Goal: Task Accomplishment & Management: Manage account settings

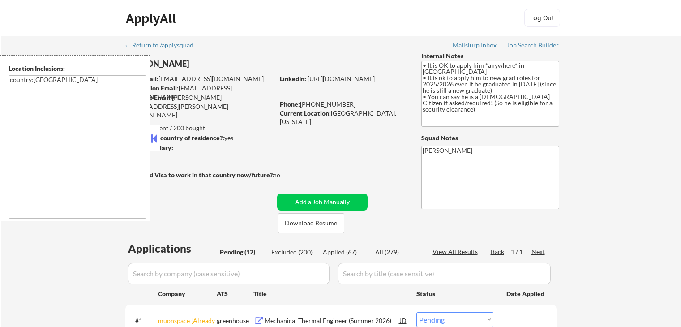
select select ""pending""
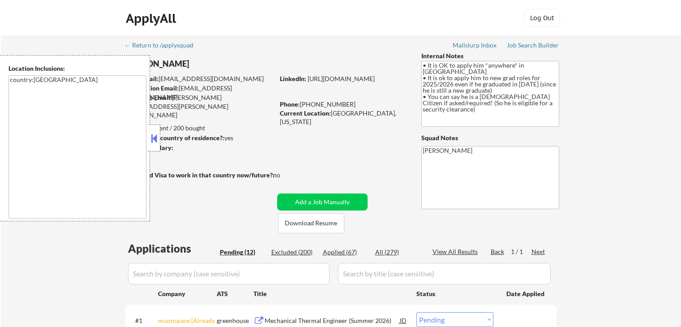
select select ""pending""
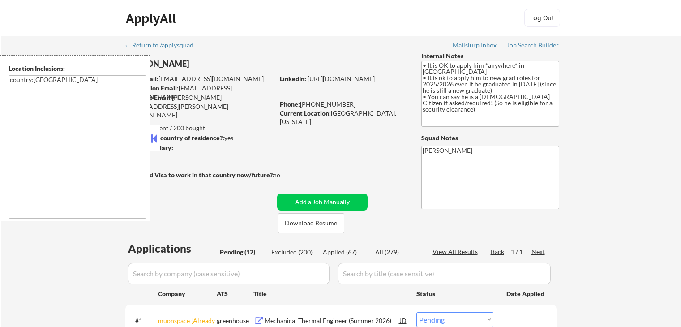
select select ""pending""
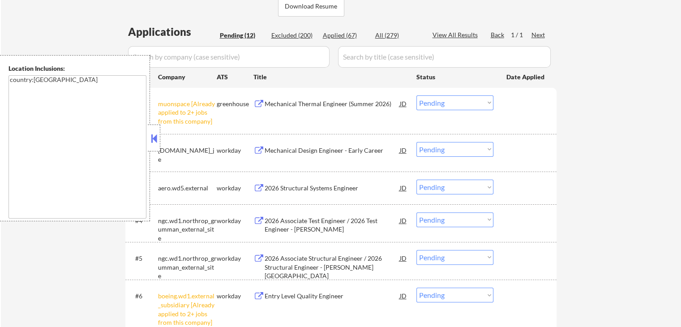
scroll to position [269, 0]
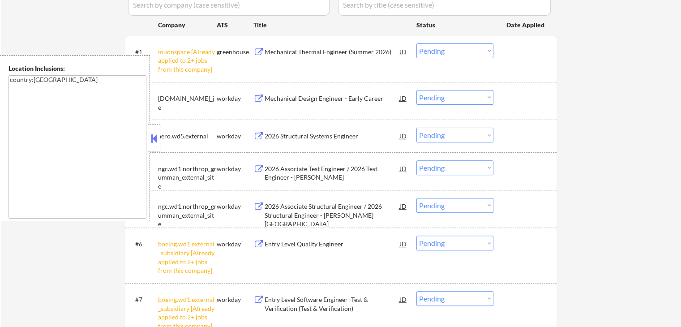
click at [440, 48] on select "Choose an option... Pending Applied Excluded (Questions) Excluded (Expired) Exc…" at bounding box center [455, 50] width 77 height 15
click at [417, 43] on select "Choose an option... Pending Applied Excluded (Questions) Excluded (Expired) Exc…" at bounding box center [455, 50] width 77 height 15
click at [621, 89] on div "← Return to /applysquad Mailslurp Inbox Job Search Builder [PERSON_NAME] User E…" at bounding box center [341, 195] width 680 height 856
select select ""pending""
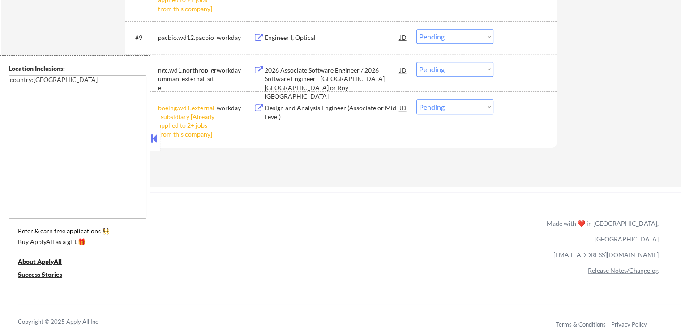
scroll to position [672, 0]
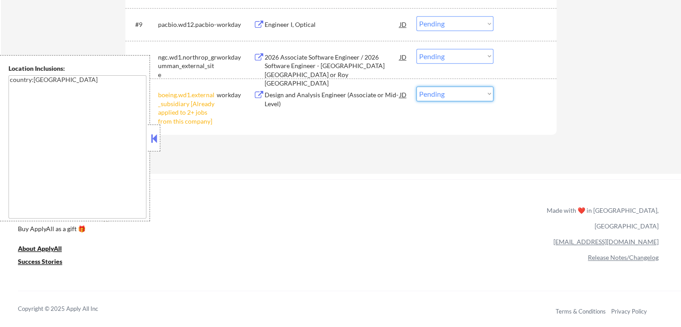
click at [457, 94] on select "Choose an option... Pending Applied Excluded (Questions) Excluded (Expired) Exc…" at bounding box center [455, 93] width 77 height 15
select select ""excluded__other_""
click at [417, 86] on select "Choose an option... Pending Applied Excluded (Questions) Excluded (Expired) Exc…" at bounding box center [455, 93] width 77 height 15
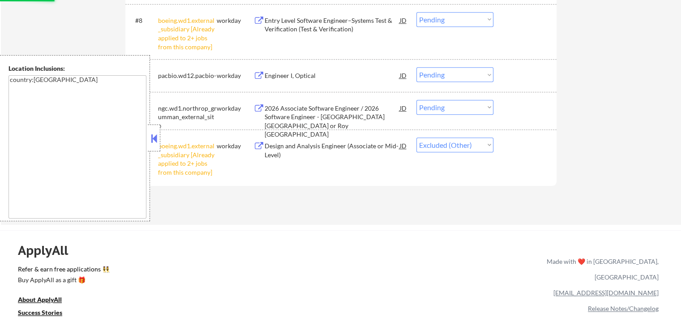
scroll to position [582, 0]
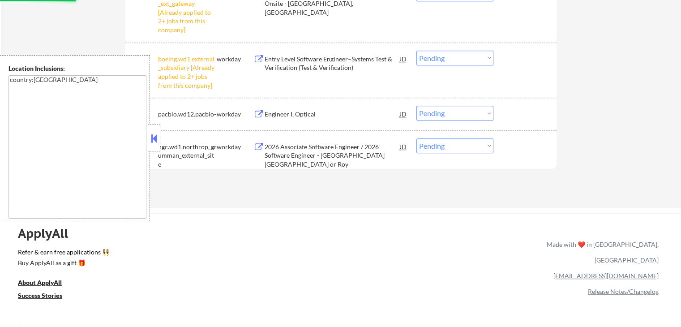
click at [443, 60] on select "Choose an option... Pending Applied Excluded (Questions) Excluded (Expired) Exc…" at bounding box center [455, 58] width 77 height 15
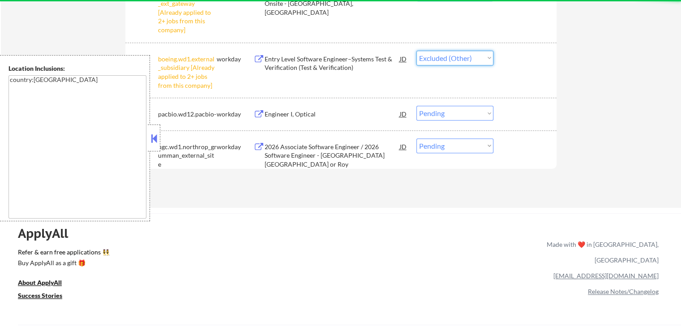
click at [417, 51] on select "Choose an option... Pending Applied Excluded (Questions) Excluded (Expired) Exc…" at bounding box center [455, 58] width 77 height 15
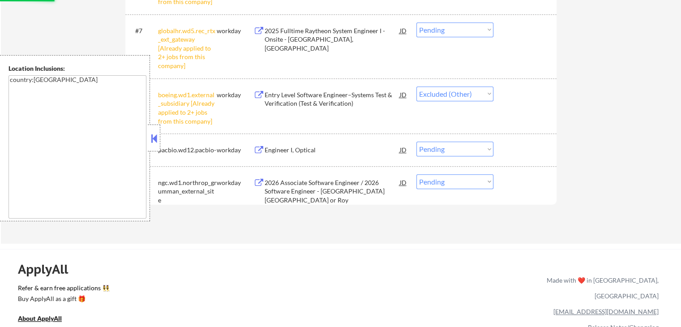
scroll to position [493, 0]
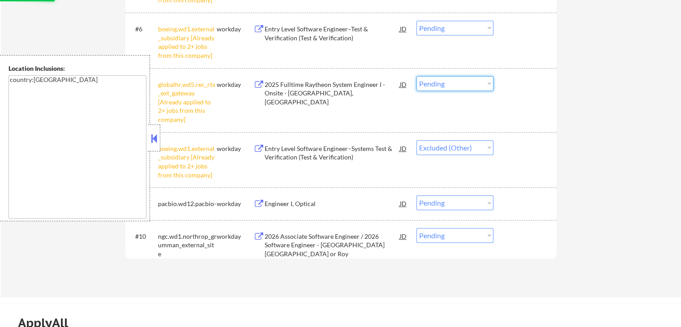
click at [443, 81] on select "Choose an option... Pending Applied Excluded (Questions) Excluded (Expired) Exc…" at bounding box center [455, 83] width 77 height 15
select select ""pending""
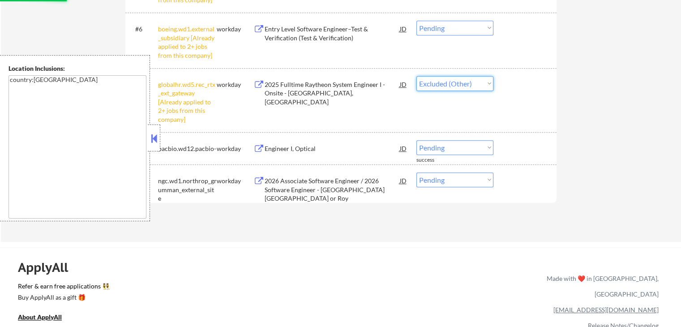
click at [417, 76] on select "Choose an option... Pending Applied Excluded (Questions) Excluded (Expired) Exc…" at bounding box center [455, 83] width 77 height 15
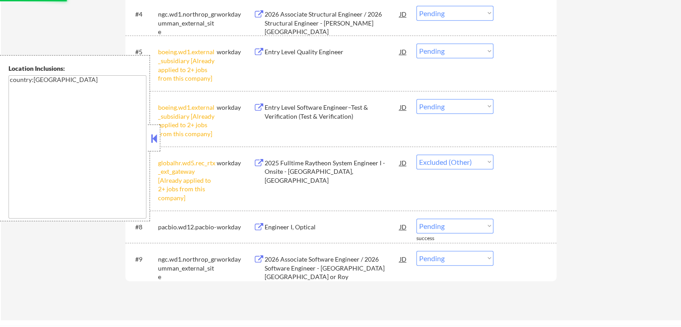
scroll to position [403, 0]
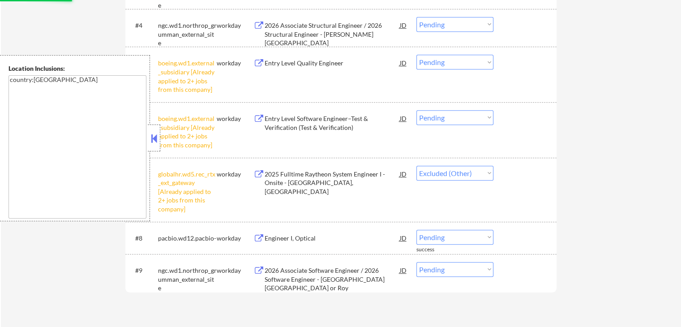
click at [451, 120] on select "Choose an option... Pending Applied Excluded (Questions) Excluded (Expired) Exc…" at bounding box center [455, 117] width 77 height 15
select select ""pending""
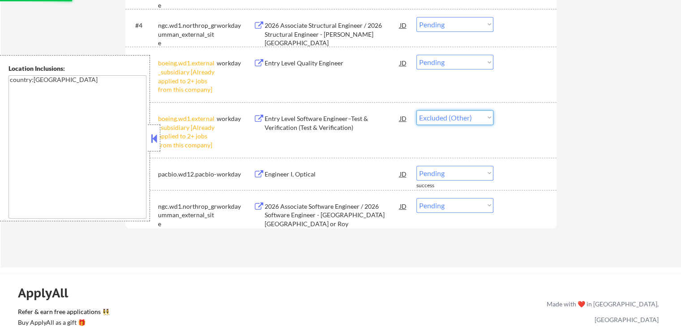
click at [417, 110] on select "Choose an option... Pending Applied Excluded (Questions) Excluded (Expired) Exc…" at bounding box center [455, 117] width 77 height 15
click at [453, 66] on select "Choose an option... Pending Applied Excluded (Questions) Excluded (Expired) Exc…" at bounding box center [455, 62] width 77 height 15
select select ""pending""
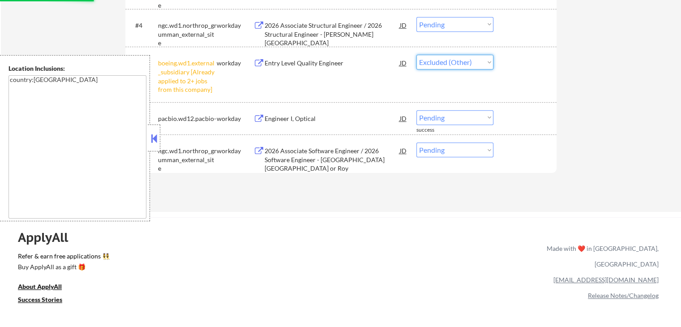
click at [417, 55] on select "Choose an option... Pending Applied Excluded (Questions) Excluded (Expired) Exc…" at bounding box center [455, 62] width 77 height 15
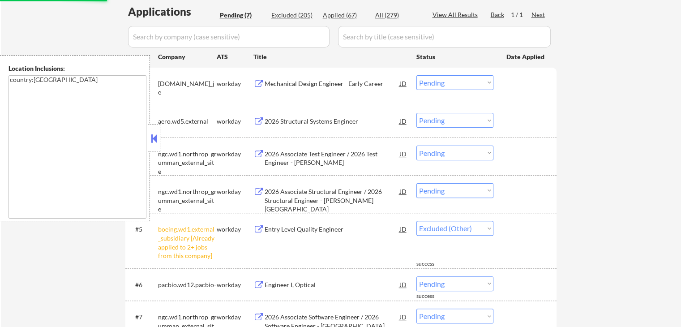
scroll to position [179, 0]
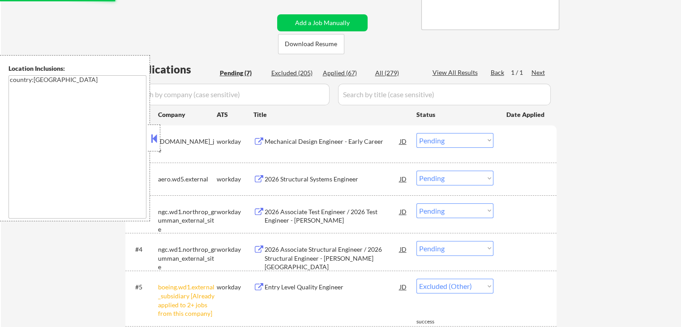
select select ""pending""
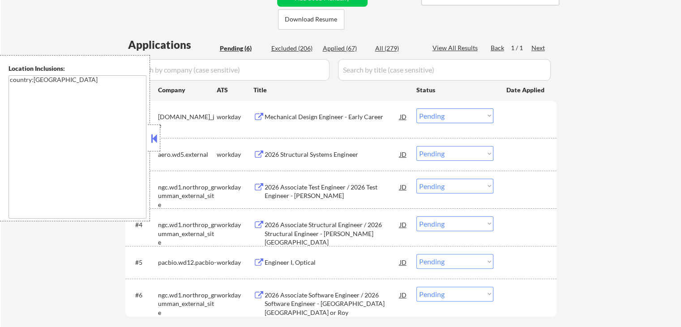
scroll to position [269, 0]
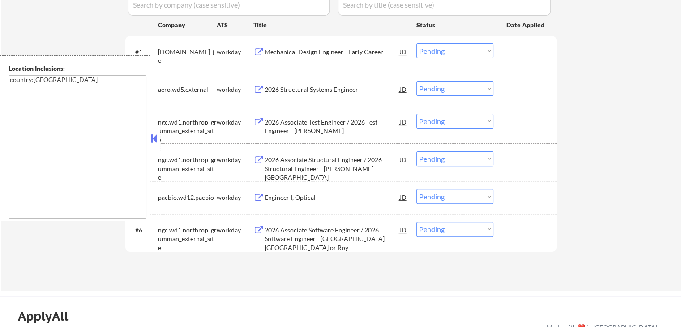
click at [279, 51] on div "Mechanical Design Engineer - Early Career" at bounding box center [332, 51] width 135 height 9
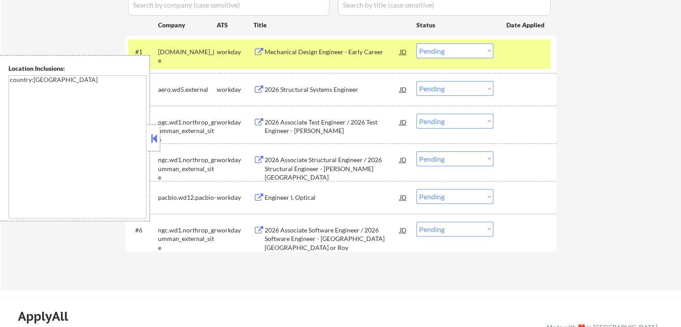
click at [277, 92] on div "2026 Structural Systems Engineer" at bounding box center [332, 89] width 135 height 9
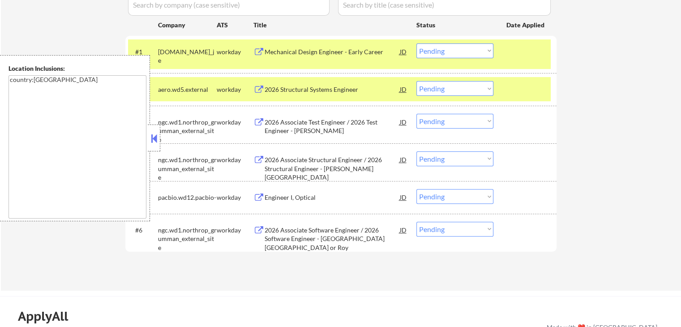
click at [277, 124] on div "2026 Associate Test Engineer / 2026 Test Engineer - [PERSON_NAME]" at bounding box center [332, 126] width 135 height 17
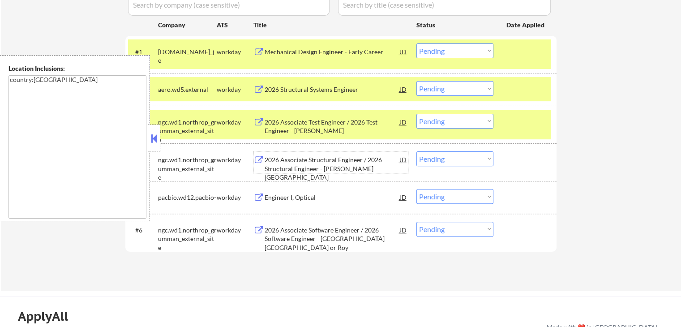
click at [281, 156] on div "2026 Associate Structural Engineer / 2026 Structural Engineer - [PERSON_NAME][G…" at bounding box center [332, 168] width 135 height 26
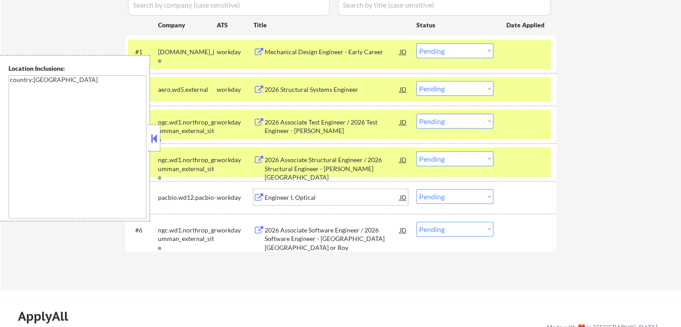
click at [274, 197] on div "Engineer I, Optical" at bounding box center [332, 197] width 135 height 9
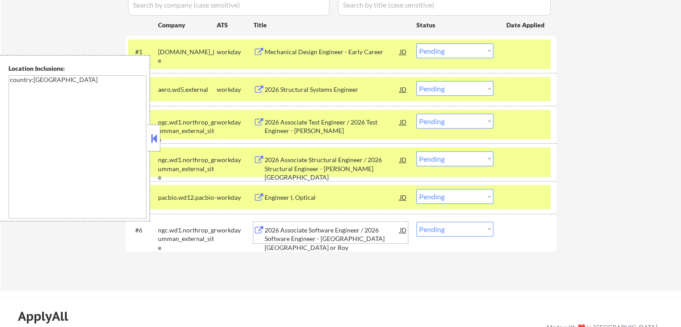
click at [278, 232] on div "2026 Associate Software Engineer / 2026 Software Engineer - [GEOGRAPHIC_DATA] […" at bounding box center [332, 243] width 135 height 35
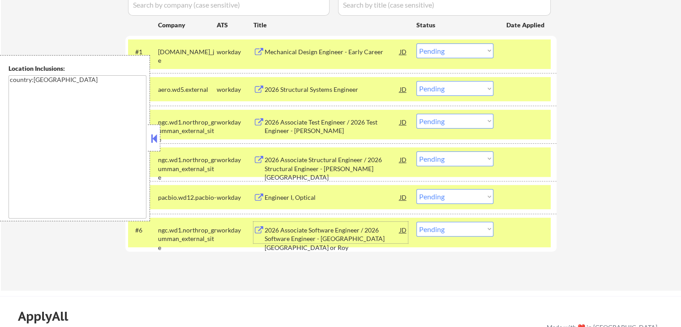
click at [442, 49] on select "Choose an option... Pending Applied Excluded (Questions) Excluded (Expired) Exc…" at bounding box center [455, 50] width 77 height 15
click at [417, 43] on select "Choose an option... Pending Applied Excluded (Questions) Excluded (Expired) Exc…" at bounding box center [455, 50] width 77 height 15
click at [534, 53] on div at bounding box center [526, 51] width 39 height 16
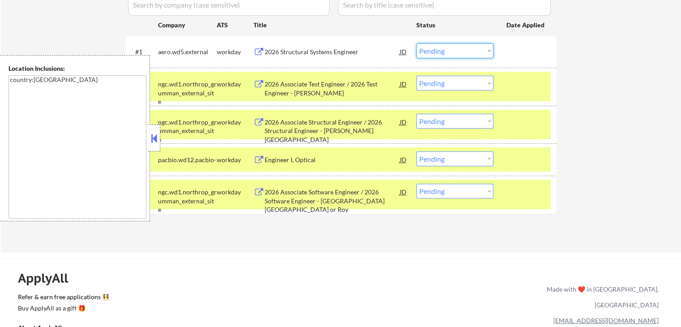
click at [467, 49] on select "Choose an option... Pending Applied Excluded (Questions) Excluded (Expired) Exc…" at bounding box center [455, 50] width 77 height 15
click at [417, 43] on select "Choose an option... Pending Applied Excluded (Questions) Excluded (Expired) Exc…" at bounding box center [455, 50] width 77 height 15
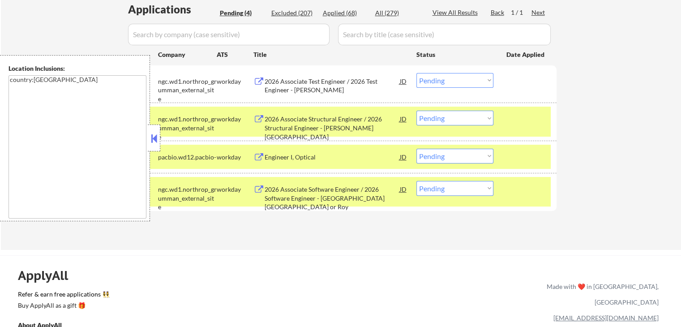
scroll to position [224, 0]
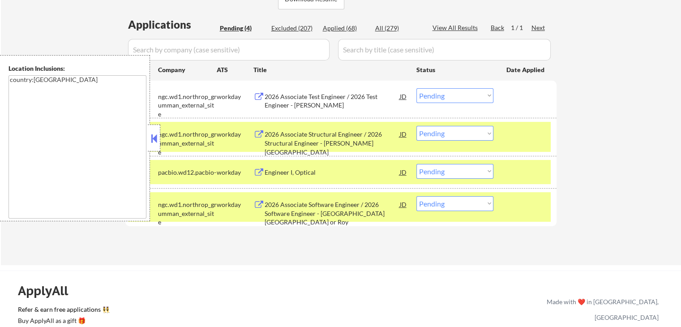
click at [442, 95] on select "Choose an option... Pending Applied Excluded (Questions) Excluded (Expired) Exc…" at bounding box center [455, 95] width 77 height 15
click at [417, 88] on select "Choose an option... Pending Applied Excluded (Questions) Excluded (Expired) Exc…" at bounding box center [455, 95] width 77 height 15
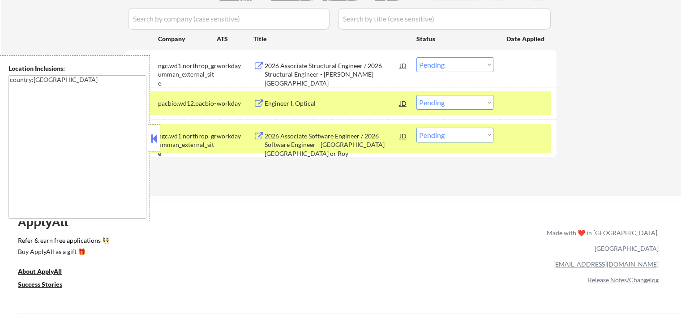
scroll to position [269, 0]
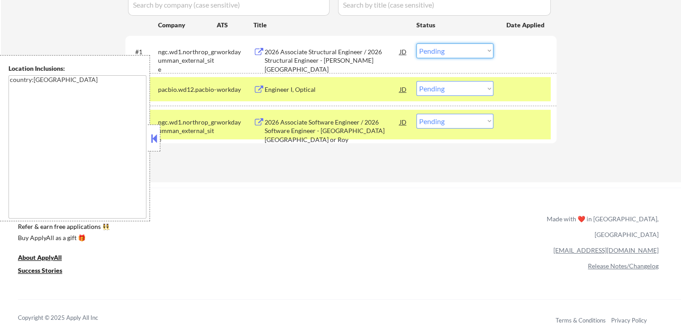
click at [461, 51] on select "Choose an option... Pending Applied Excluded (Questions) Excluded (Expired) Exc…" at bounding box center [455, 50] width 77 height 15
click at [417, 43] on select "Choose an option... Pending Applied Excluded (Questions) Excluded (Expired) Exc…" at bounding box center [455, 50] width 77 height 15
select select ""pending""
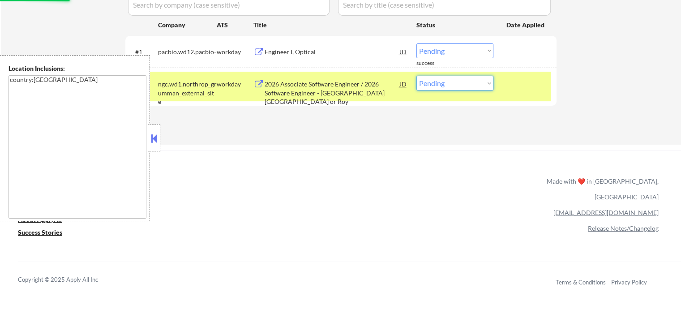
click at [471, 88] on select "Choose an option... Pending Applied Excluded (Questions) Excluded (Expired) Exc…" at bounding box center [455, 83] width 77 height 15
select select ""excluded__other_""
click at [417, 76] on select "Choose an option... Pending Applied Excluded (Questions) Excluded (Expired) Exc…" at bounding box center [455, 83] width 77 height 15
click at [409, 149] on div "← Return to /applysquad Mailslurp Inbox Job Search Builder [PERSON_NAME] User E…" at bounding box center [340, 167] width 681 height 872
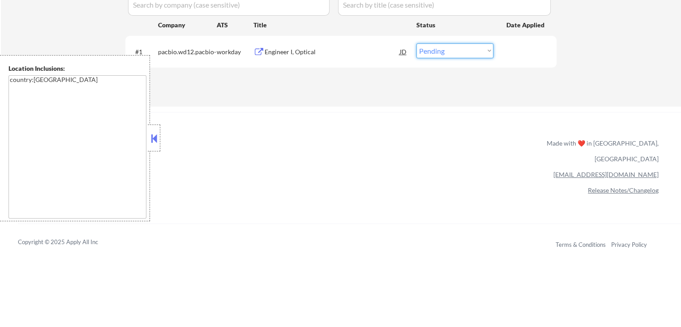
click at [442, 53] on select "Choose an option... Pending Applied Excluded (Questions) Excluded (Expired) Exc…" at bounding box center [455, 50] width 77 height 15
select select ""applied""
click at [417, 43] on select "Choose an option... Pending Applied Excluded (Questions) Excluded (Expired) Exc…" at bounding box center [455, 50] width 77 height 15
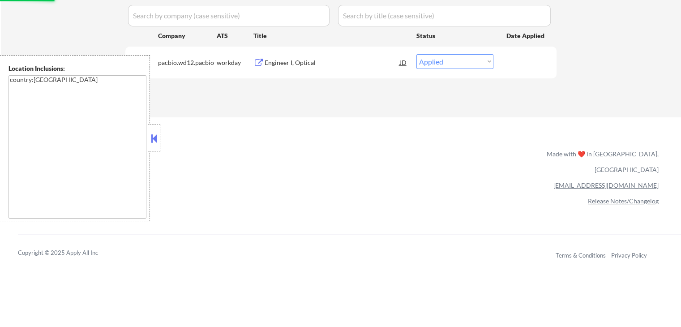
scroll to position [179, 0]
